Goal: Information Seeking & Learning: Learn about a topic

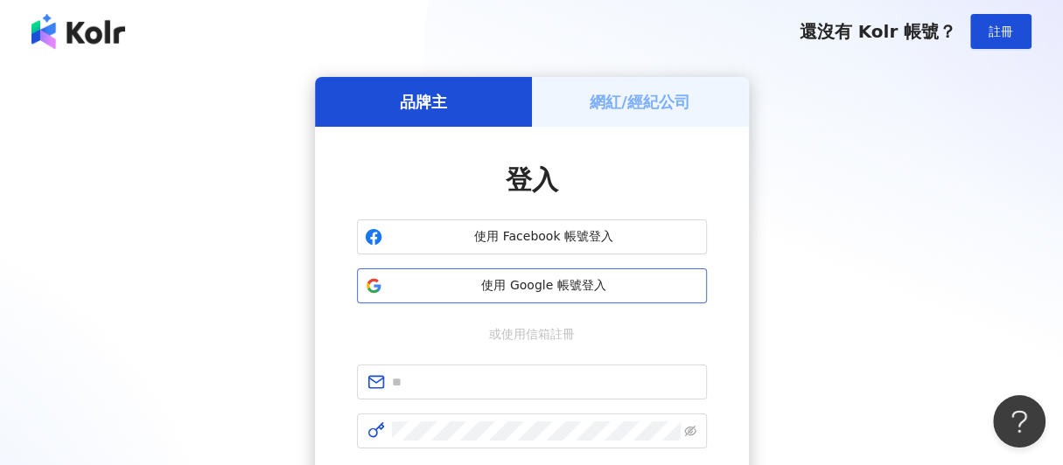
click at [472, 297] on button "使用 Google 帳號登入" at bounding box center [532, 286] width 350 height 35
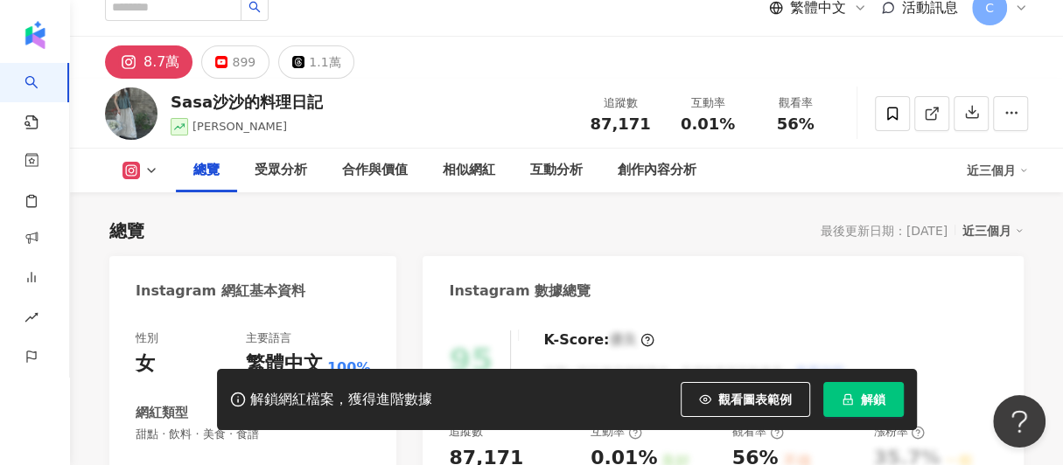
scroll to position [282, 0]
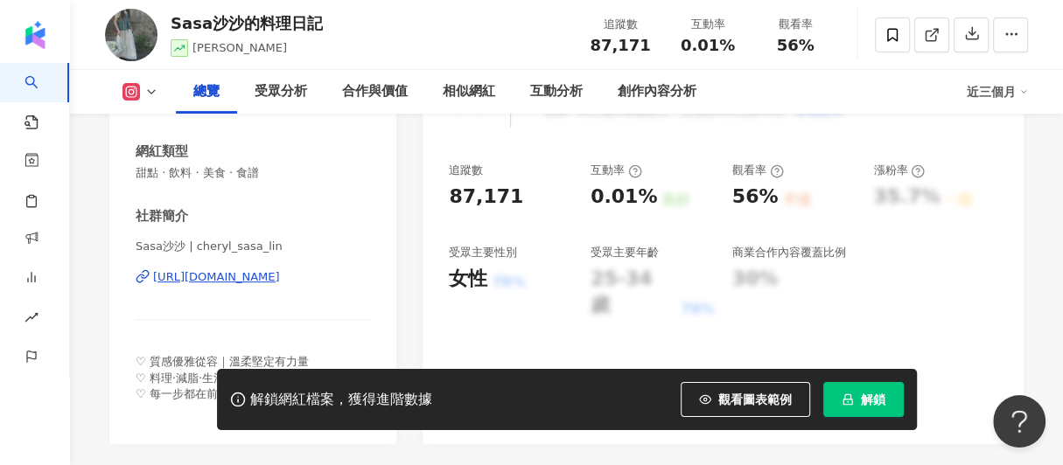
click at [862, 401] on span "解鎖" at bounding box center [873, 400] width 24 height 14
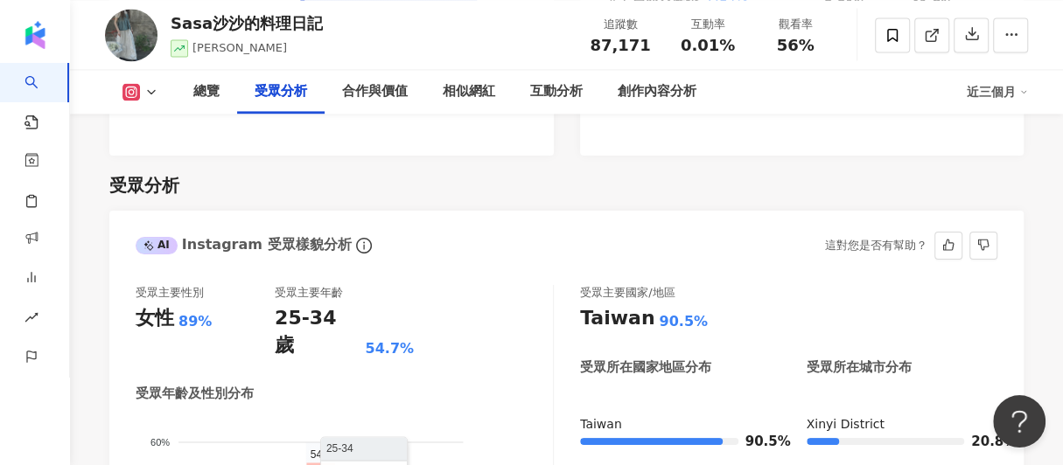
scroll to position [1420, 0]
